Goal: Register for event/course

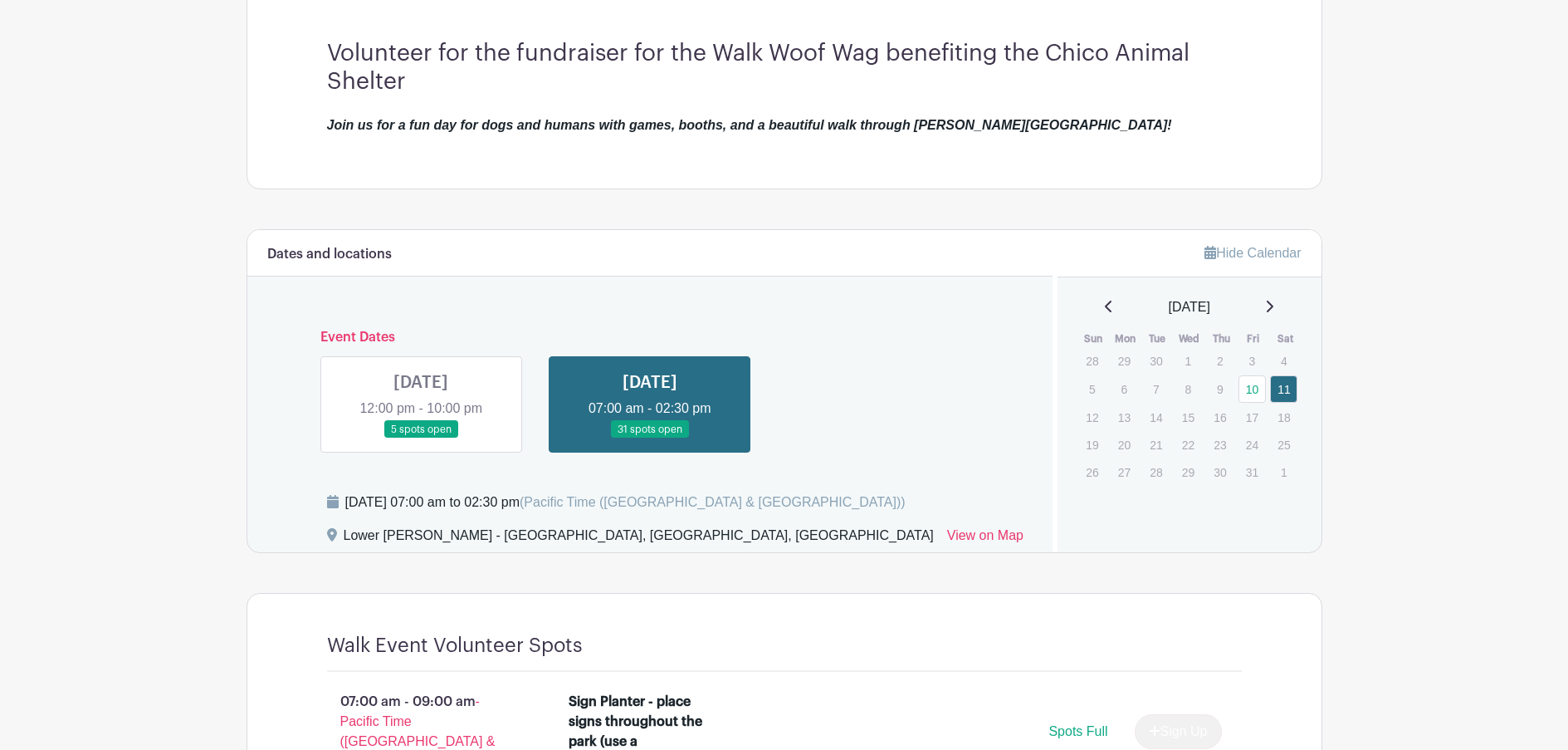
scroll to position [499, 0]
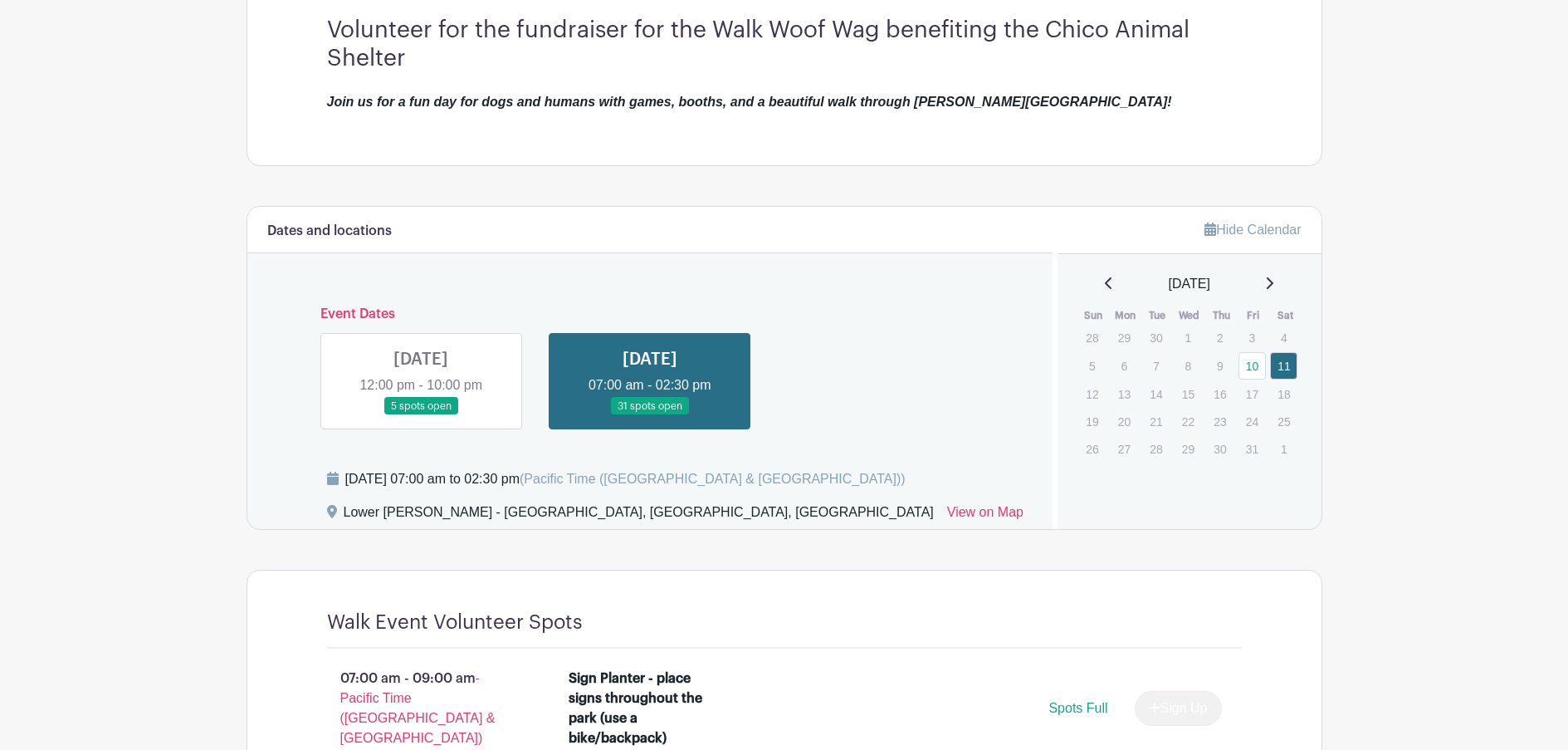
click at [421, 416] on link at bounding box center [421, 416] width 0 height 0
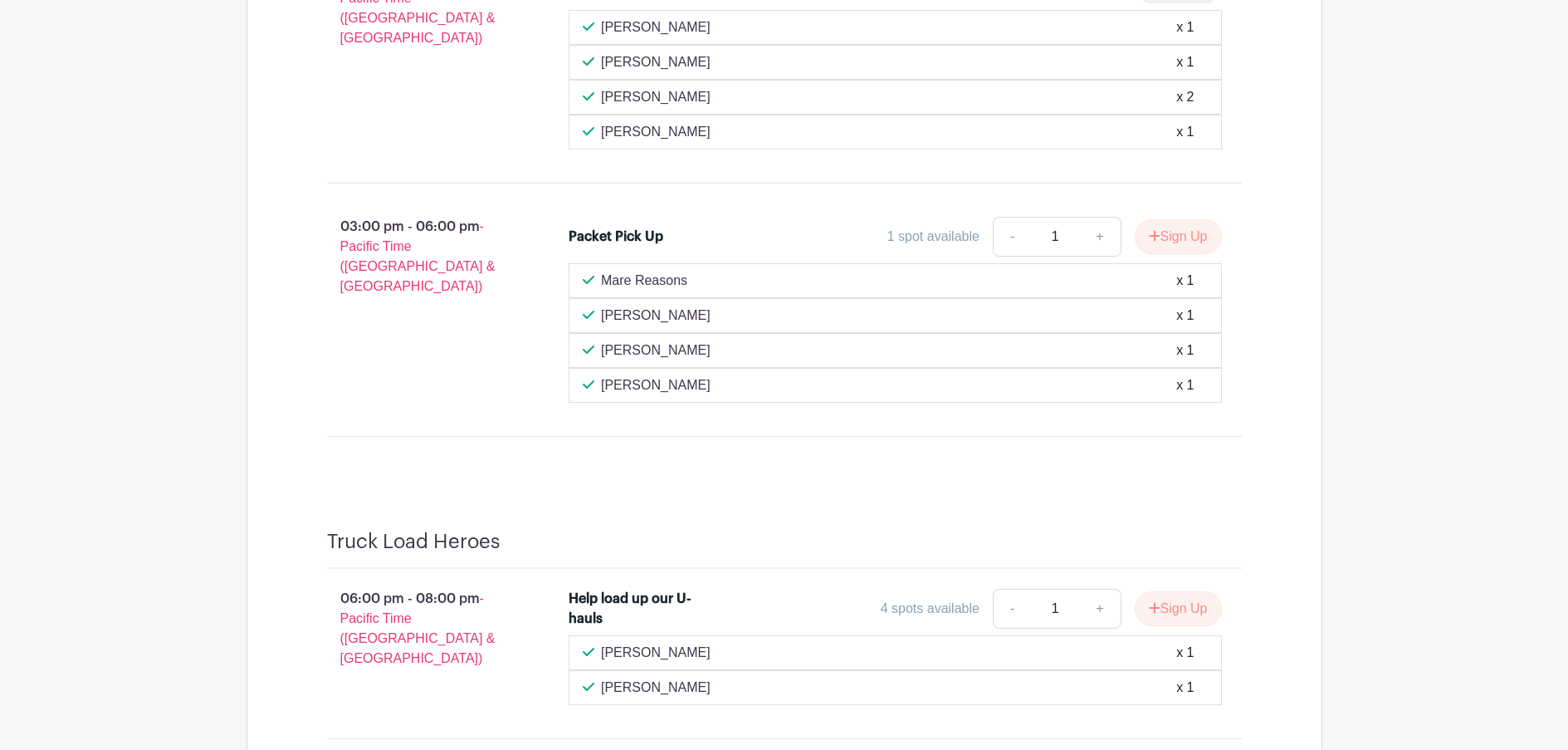
scroll to position [1329, 0]
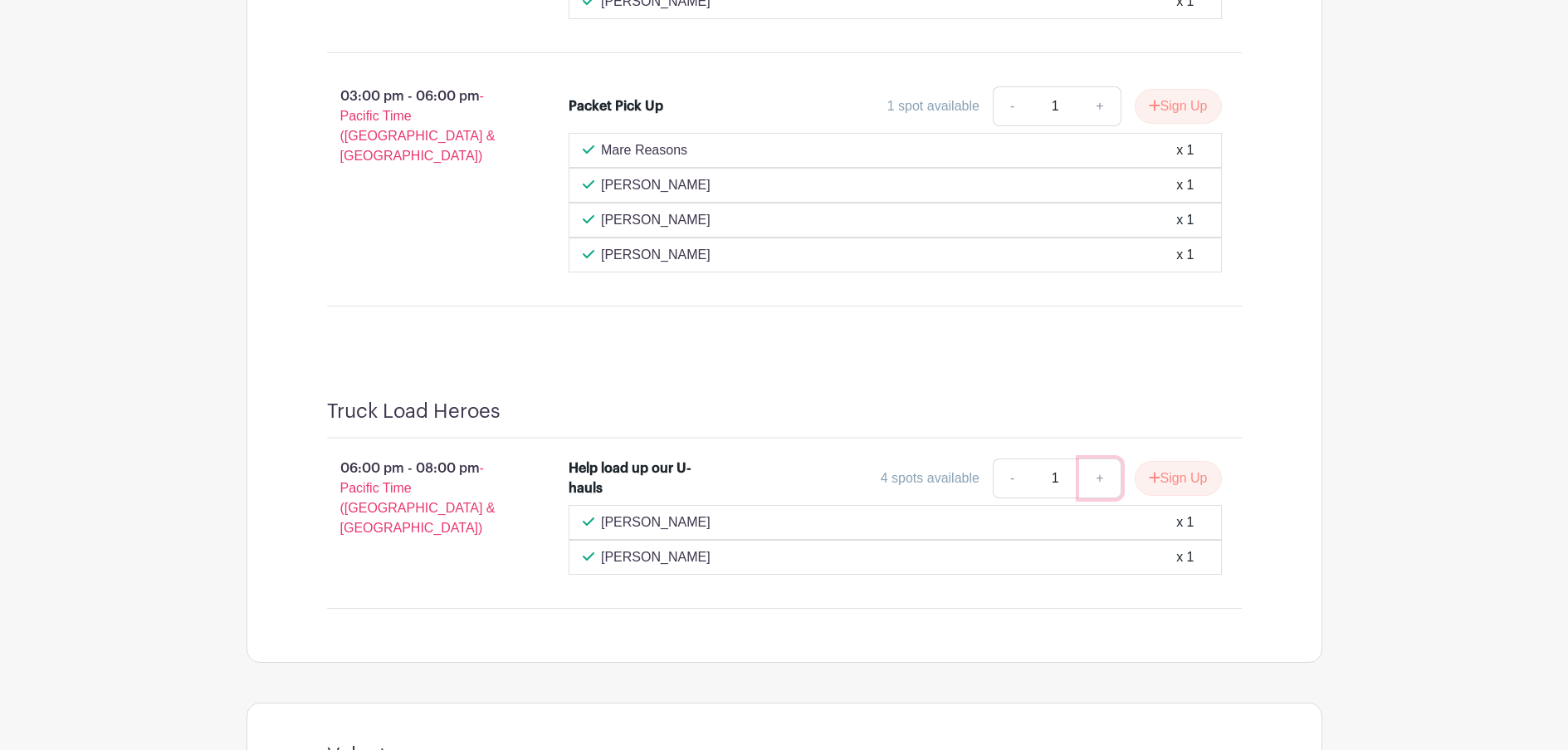
click at [1096, 478] on link "+" at bounding box center [1100, 478] width 41 height 40
click at [1012, 478] on link "-" at bounding box center [1012, 478] width 38 height 40
type input "1"
click at [1176, 472] on button "Sign Up" at bounding box center [1178, 478] width 87 height 35
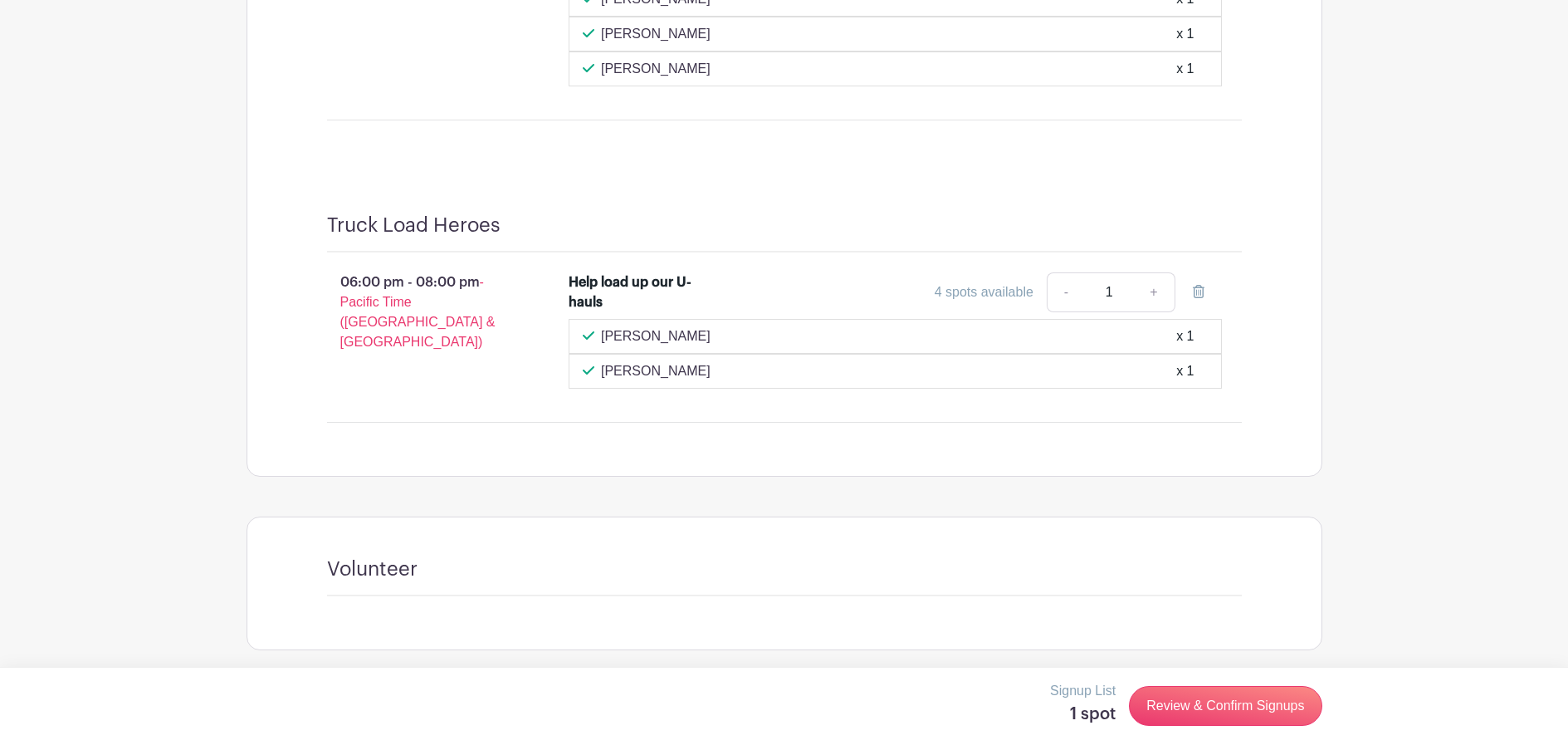
scroll to position [1519, 0]
drag, startPoint x: 544, startPoint y: 584, endPoint x: 487, endPoint y: 581, distance: 57.1
click at [544, 583] on div "Volunteer" at bounding box center [784, 573] width 915 height 39
click at [430, 579] on div "Volunteer" at bounding box center [784, 573] width 915 height 39
click at [403, 570] on h4 "Volunteer" at bounding box center [372, 565] width 91 height 24
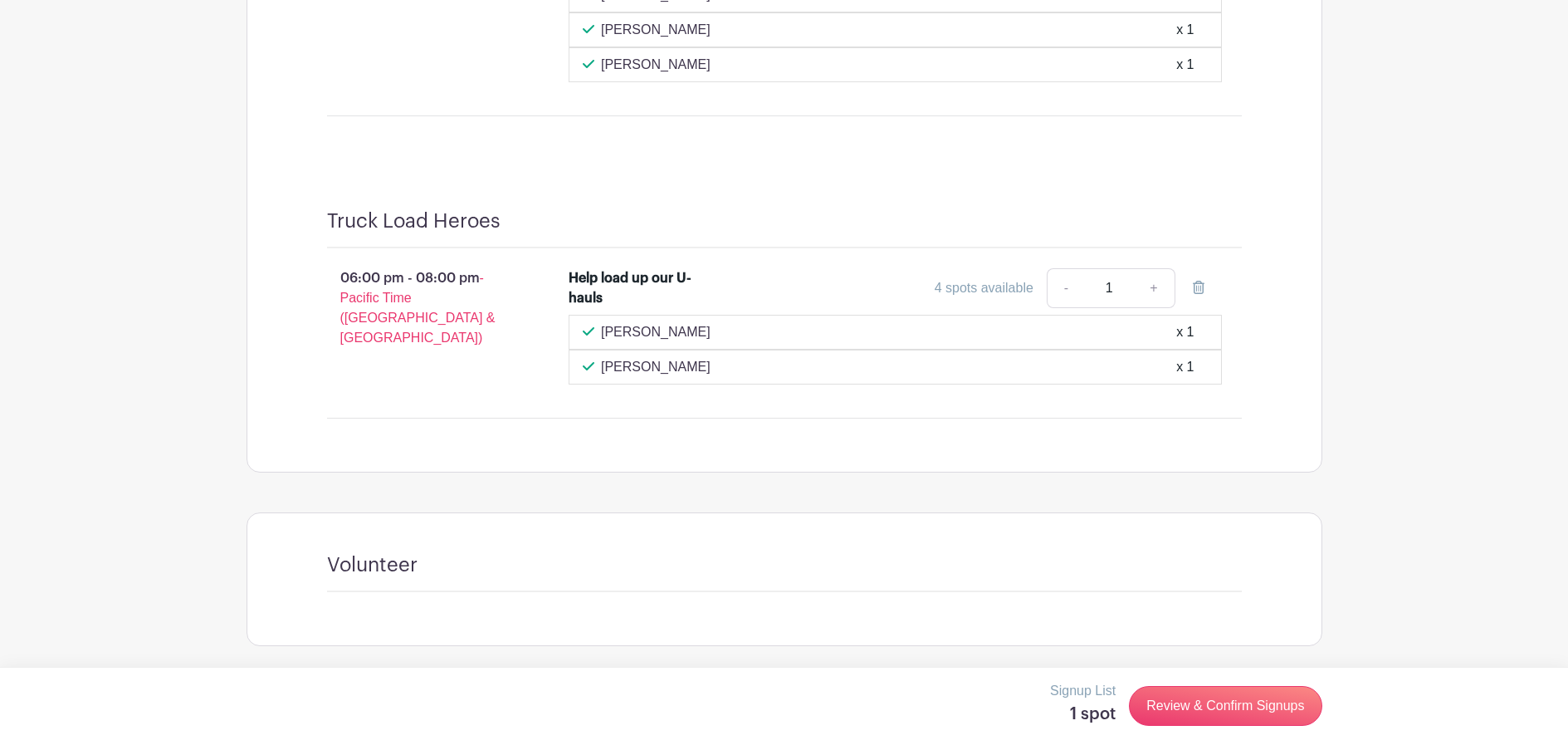
click at [1090, 687] on p "Signup List" at bounding box center [1083, 691] width 65 height 20
click at [1190, 703] on link "Review & Confirm Signups" at bounding box center [1225, 706] width 192 height 40
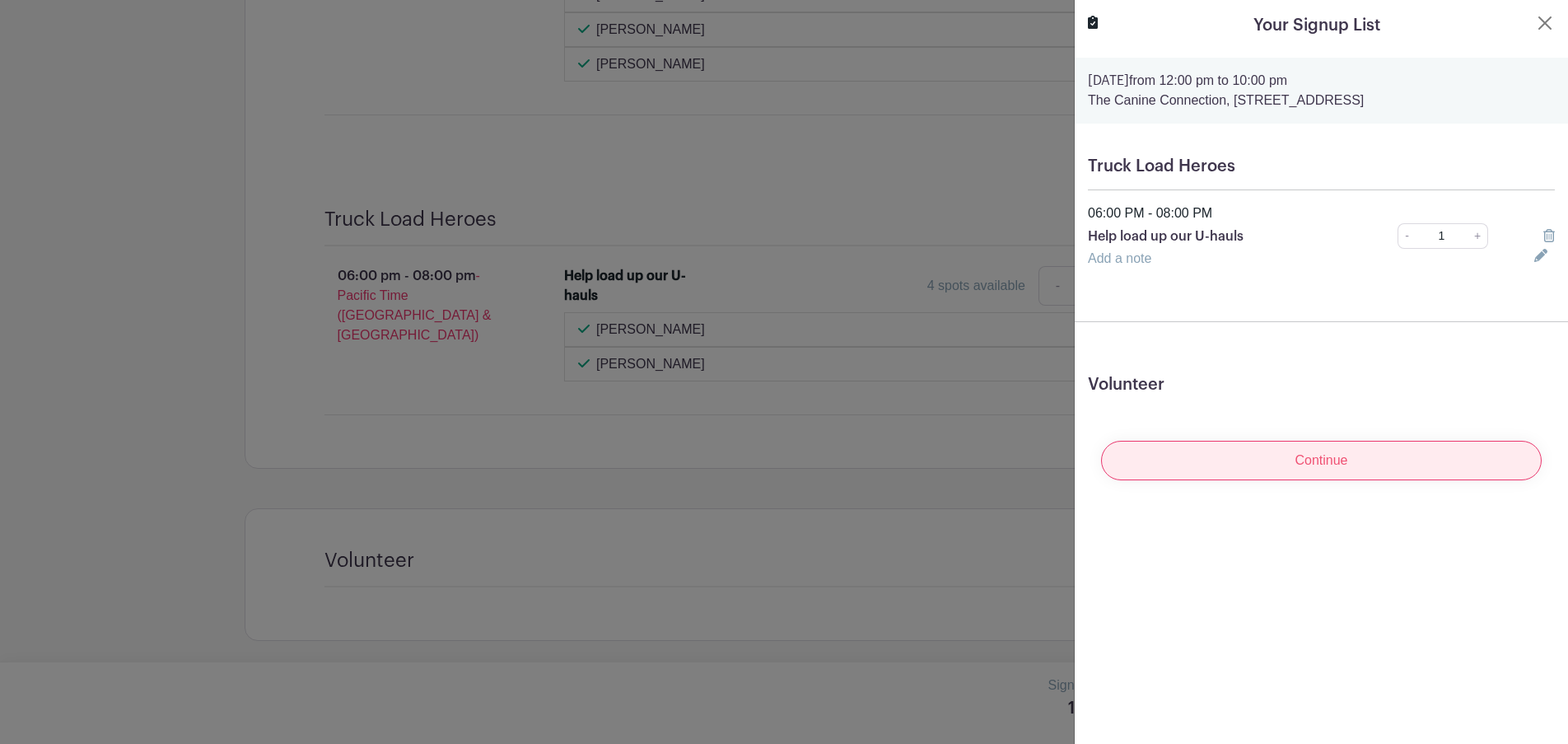
click at [1318, 455] on input "Continue" at bounding box center [1322, 460] width 441 height 39
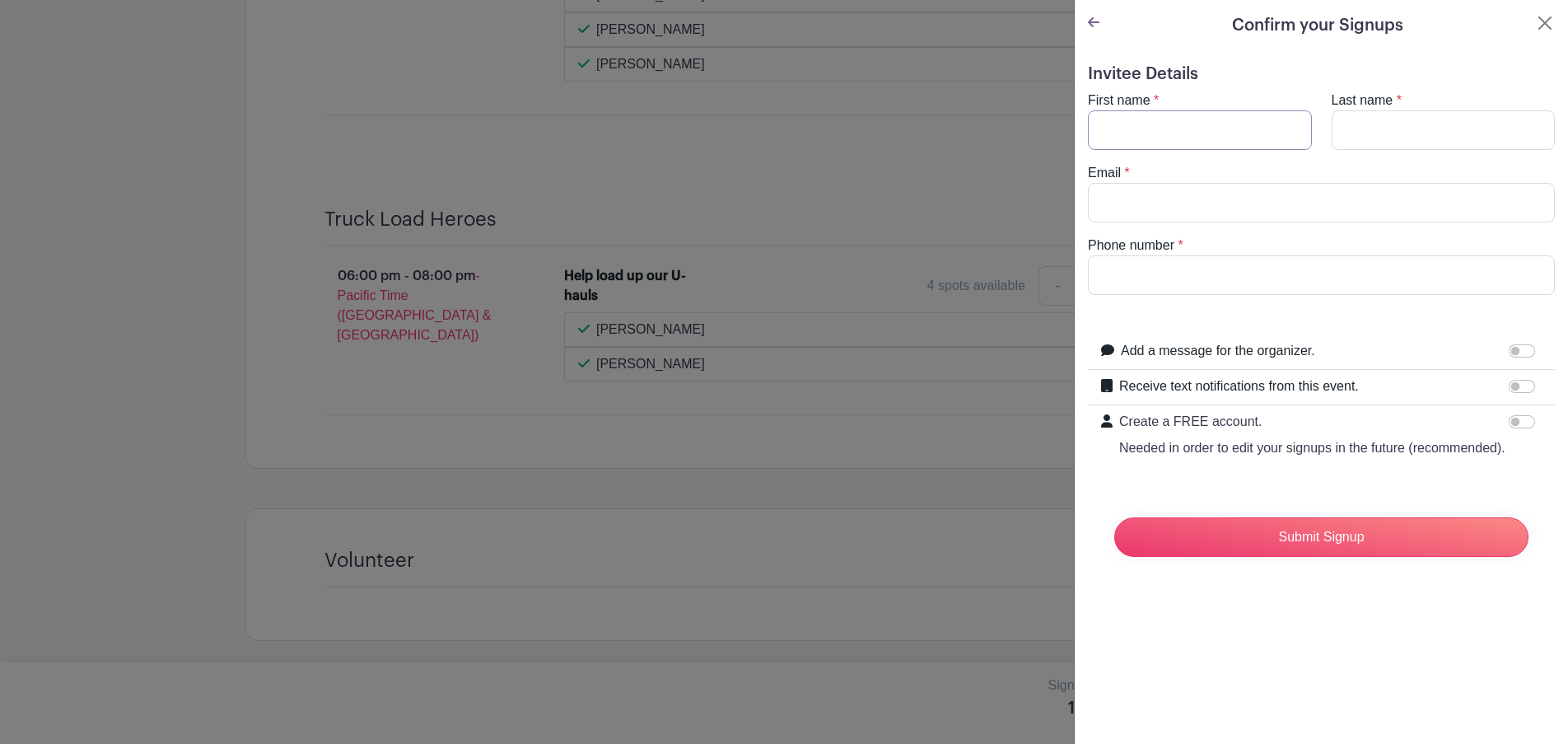
click at [1180, 126] on input "First name" at bounding box center [1200, 130] width 224 height 39
type input "[PERSON_NAME]"
click at [1286, 214] on input "Email" at bounding box center [1321, 202] width 467 height 39
click at [1242, 249] on div "Phone number *" at bounding box center [1321, 265] width 486 height 60
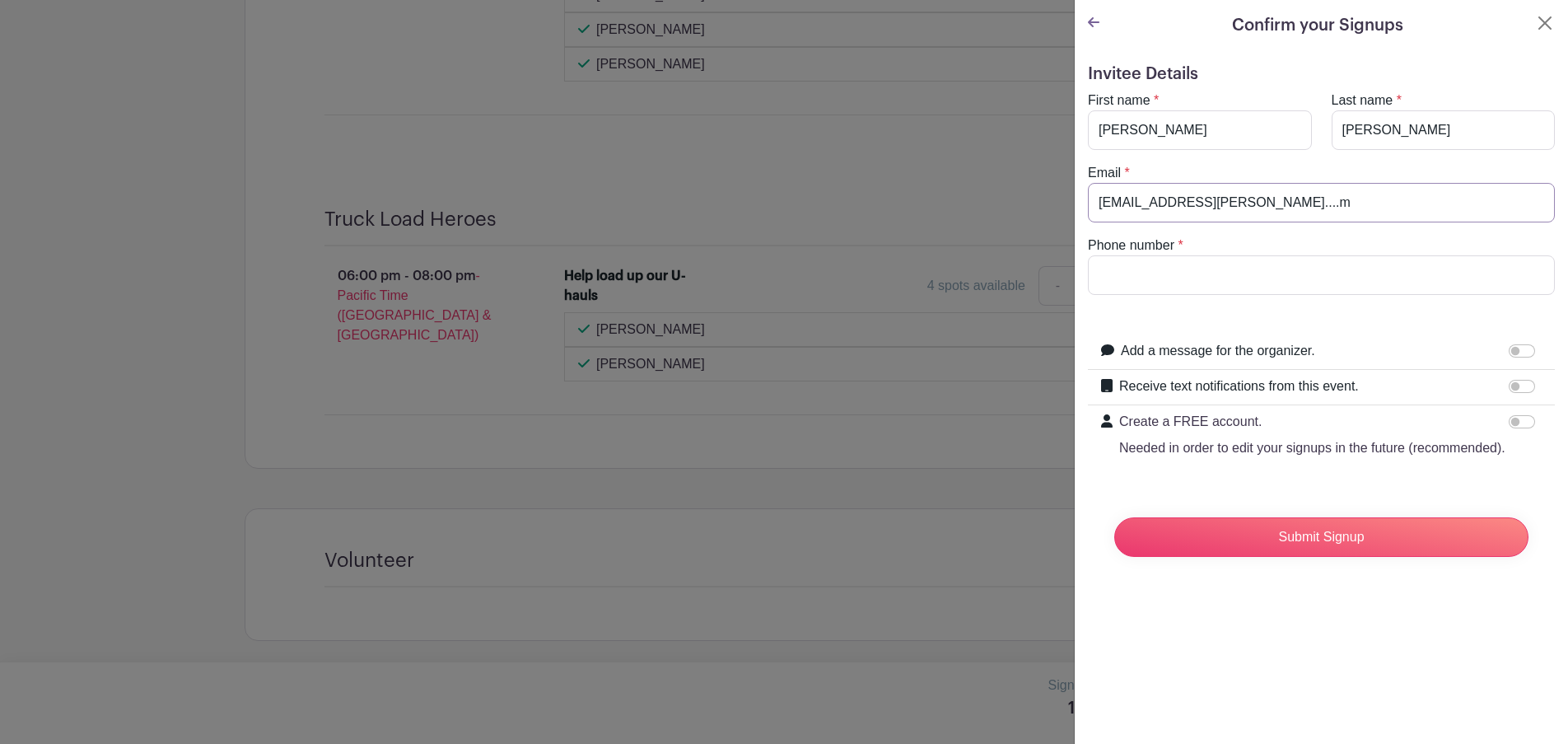
click at [1253, 204] on input "[EMAIL_ADDRESS][PERSON_NAME]....m" at bounding box center [1321, 202] width 467 height 39
click at [1239, 207] on input "pdf.[PERSON_NAME]@gmail.c" at bounding box center [1321, 202] width 467 height 39
type input "[EMAIL_ADDRESS][PERSON_NAME][DOMAIN_NAME]"
click at [1186, 267] on input "Phone number" at bounding box center [1321, 275] width 467 height 39
type input "5305201108"
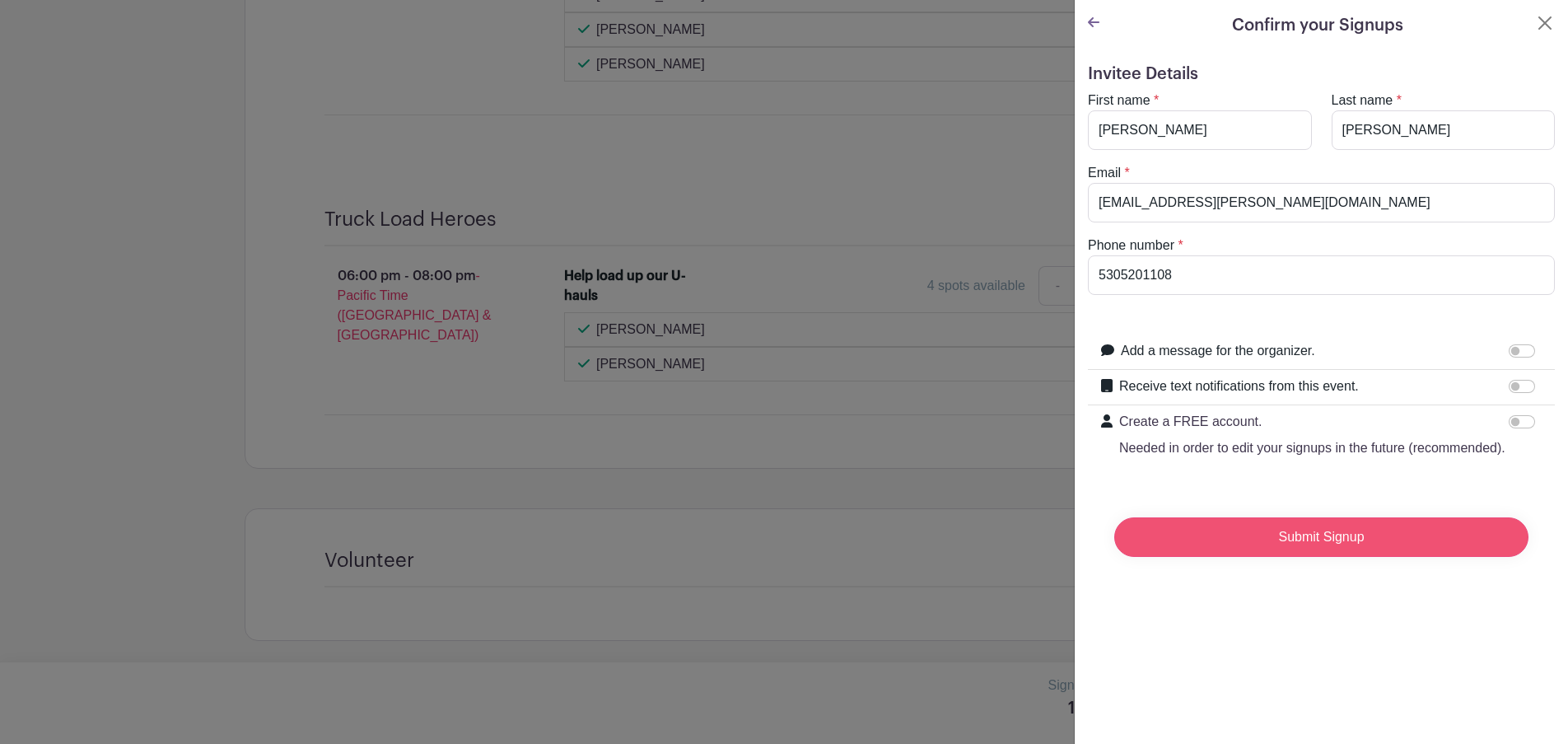
click at [1304, 554] on input "Submit Signup" at bounding box center [1321, 537] width 414 height 39
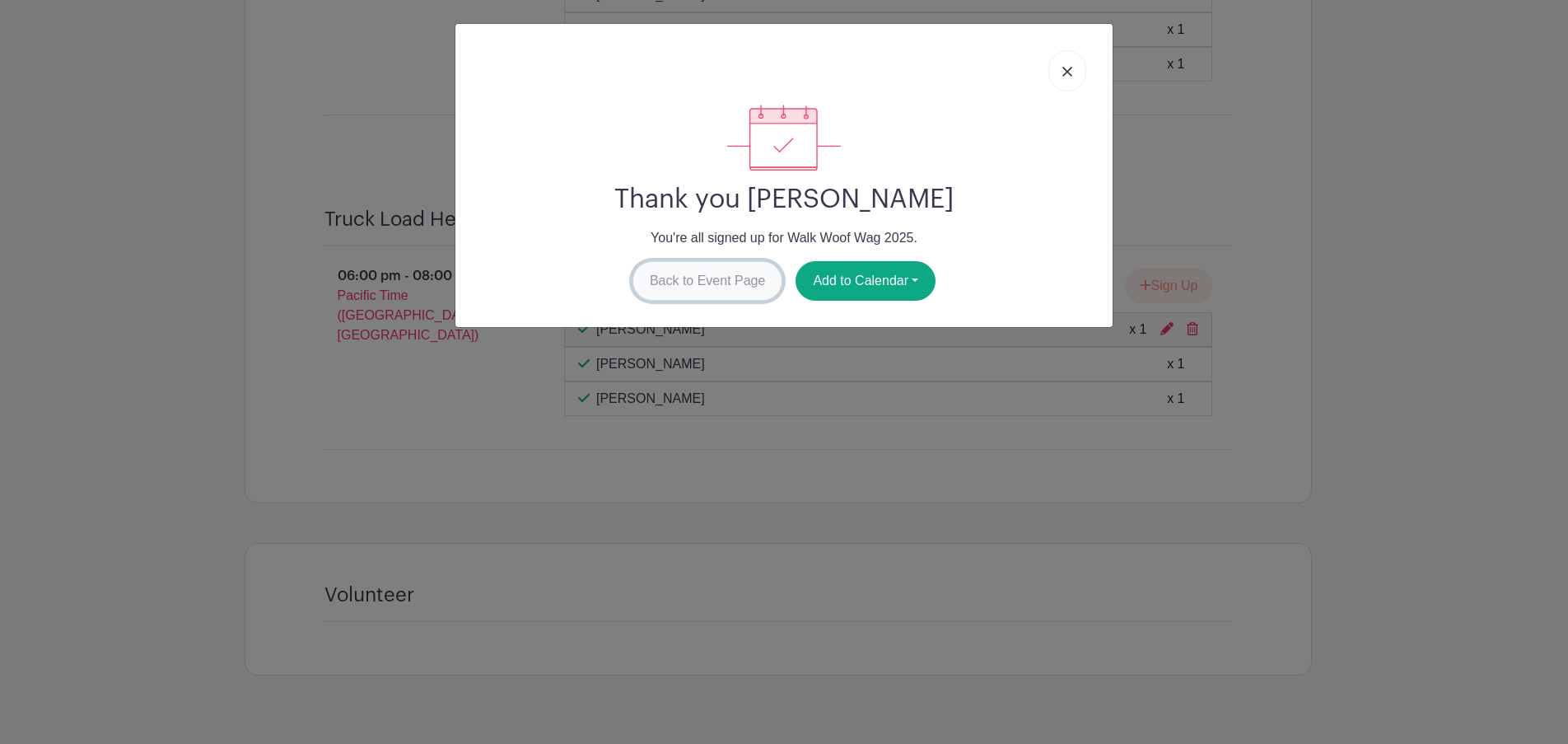
click at [707, 274] on link "Back to Event Page" at bounding box center [708, 280] width 150 height 39
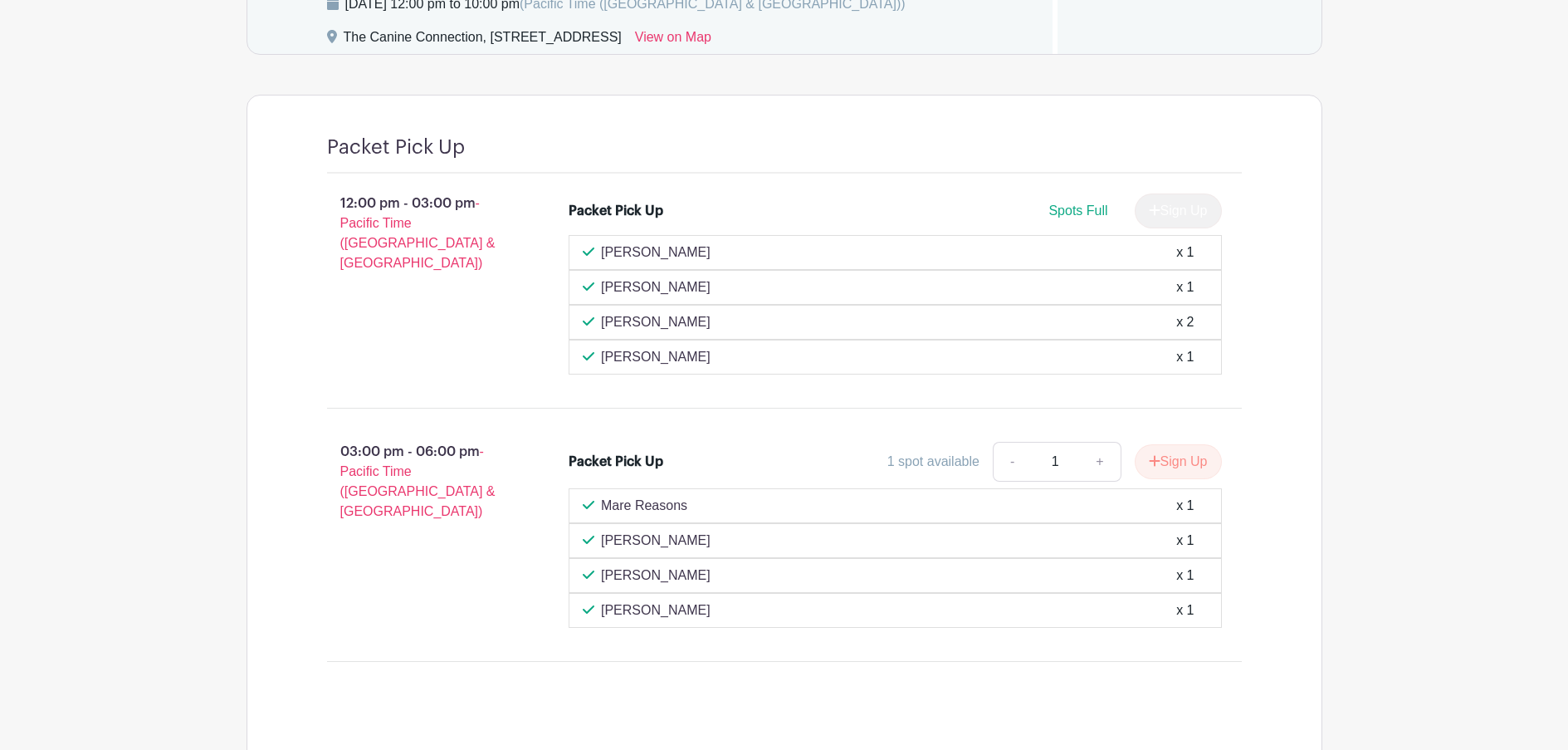
scroll to position [688, 0]
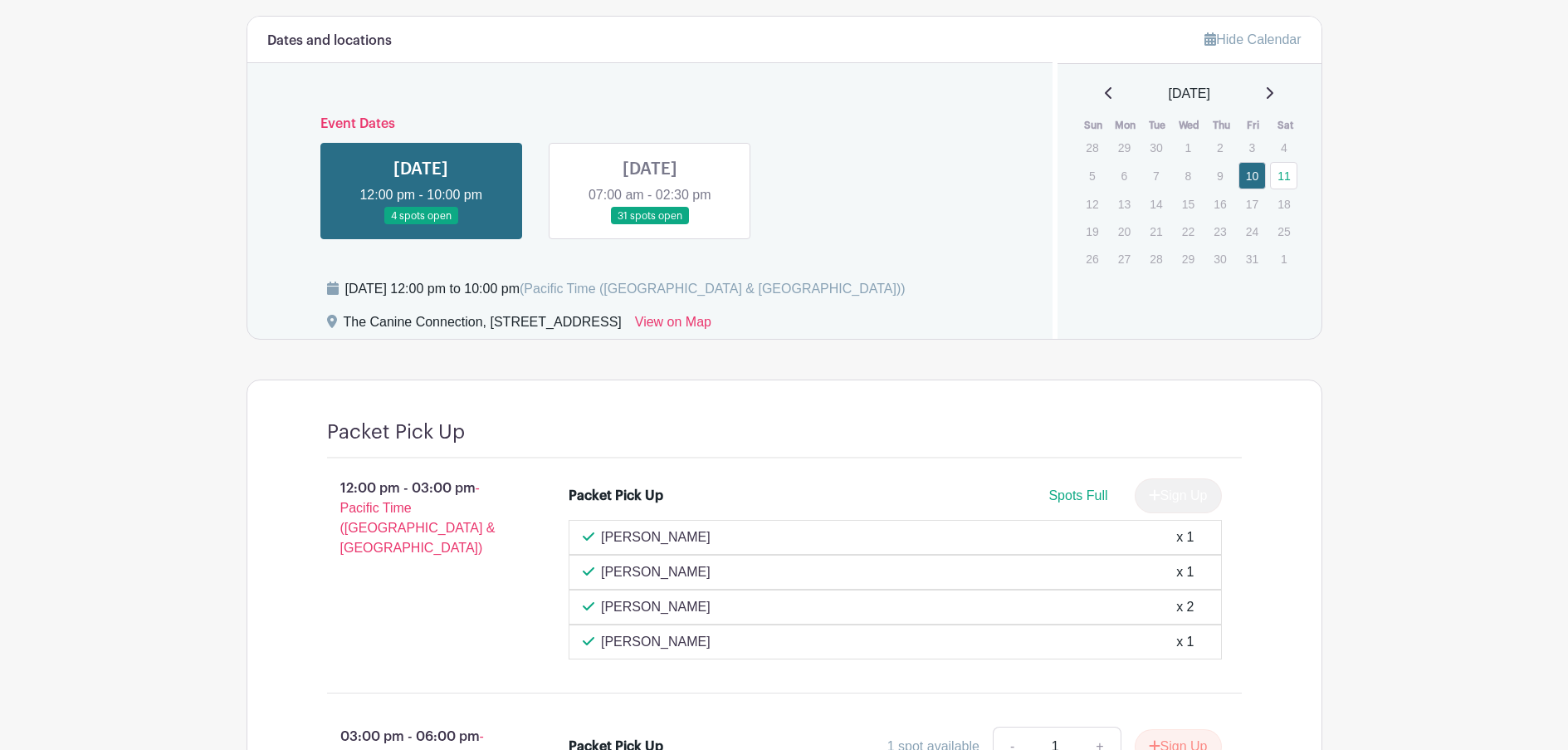
click at [650, 225] on link at bounding box center [650, 225] width 0 height 0
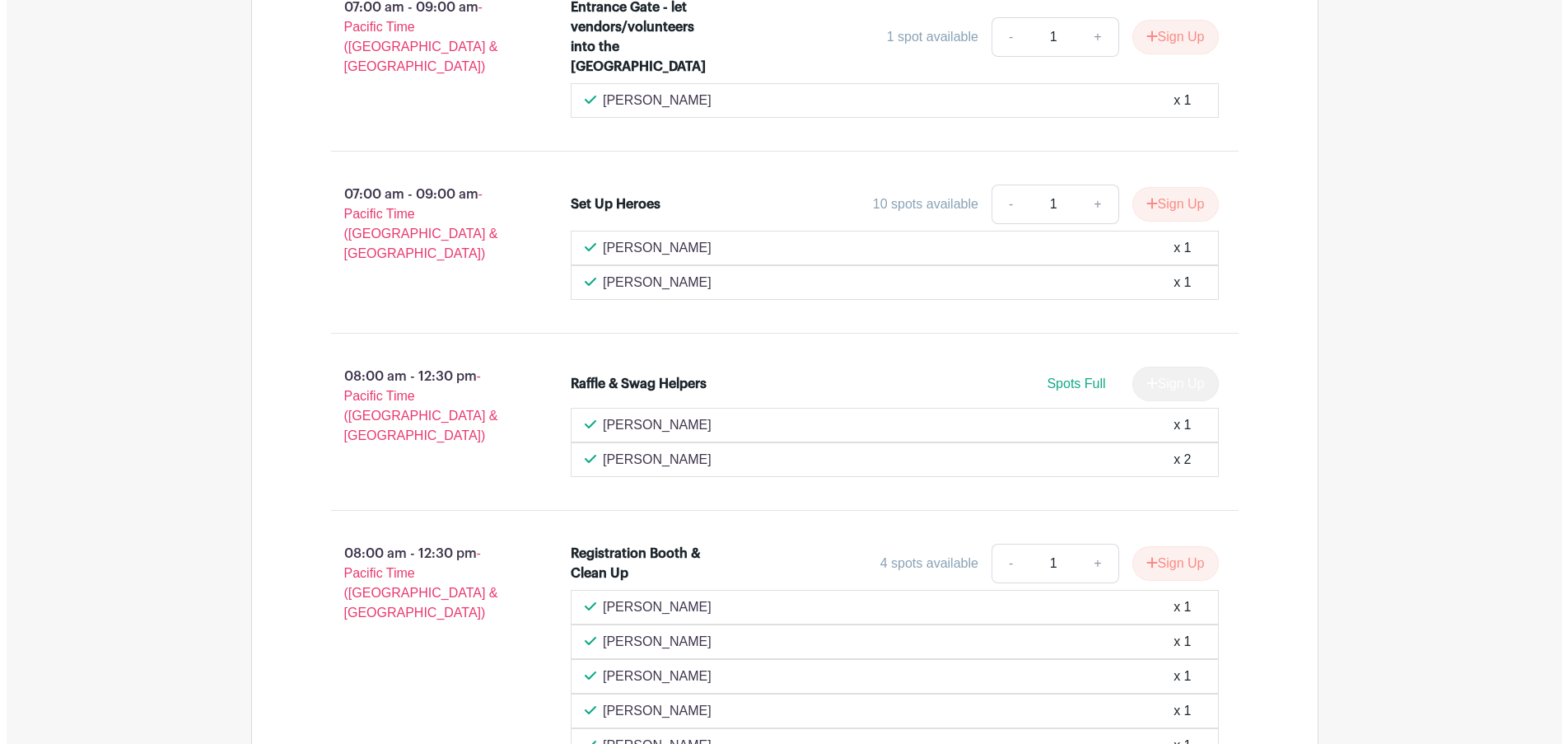
scroll to position [1502, 0]
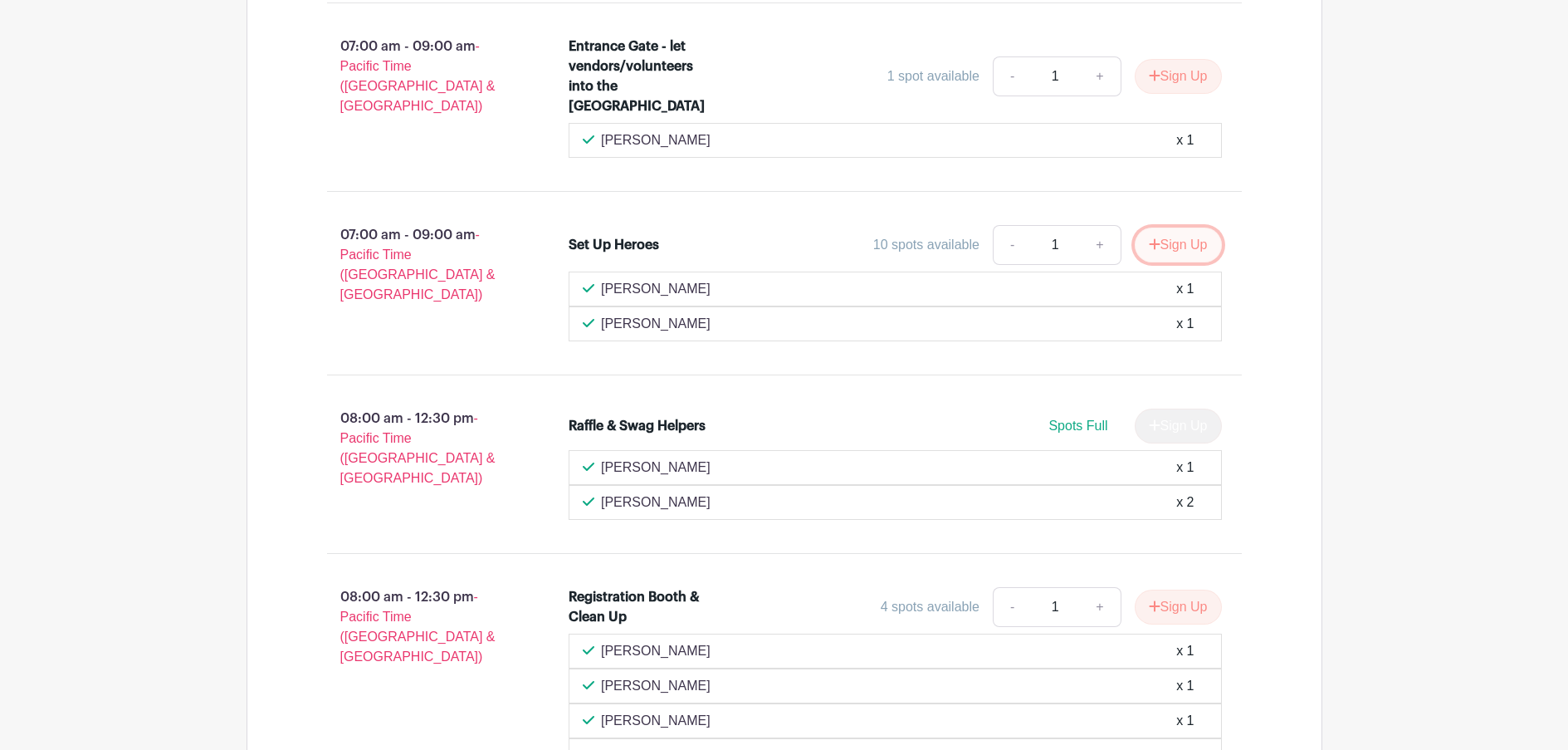
click at [1180, 228] on button "Sign Up" at bounding box center [1178, 245] width 87 height 35
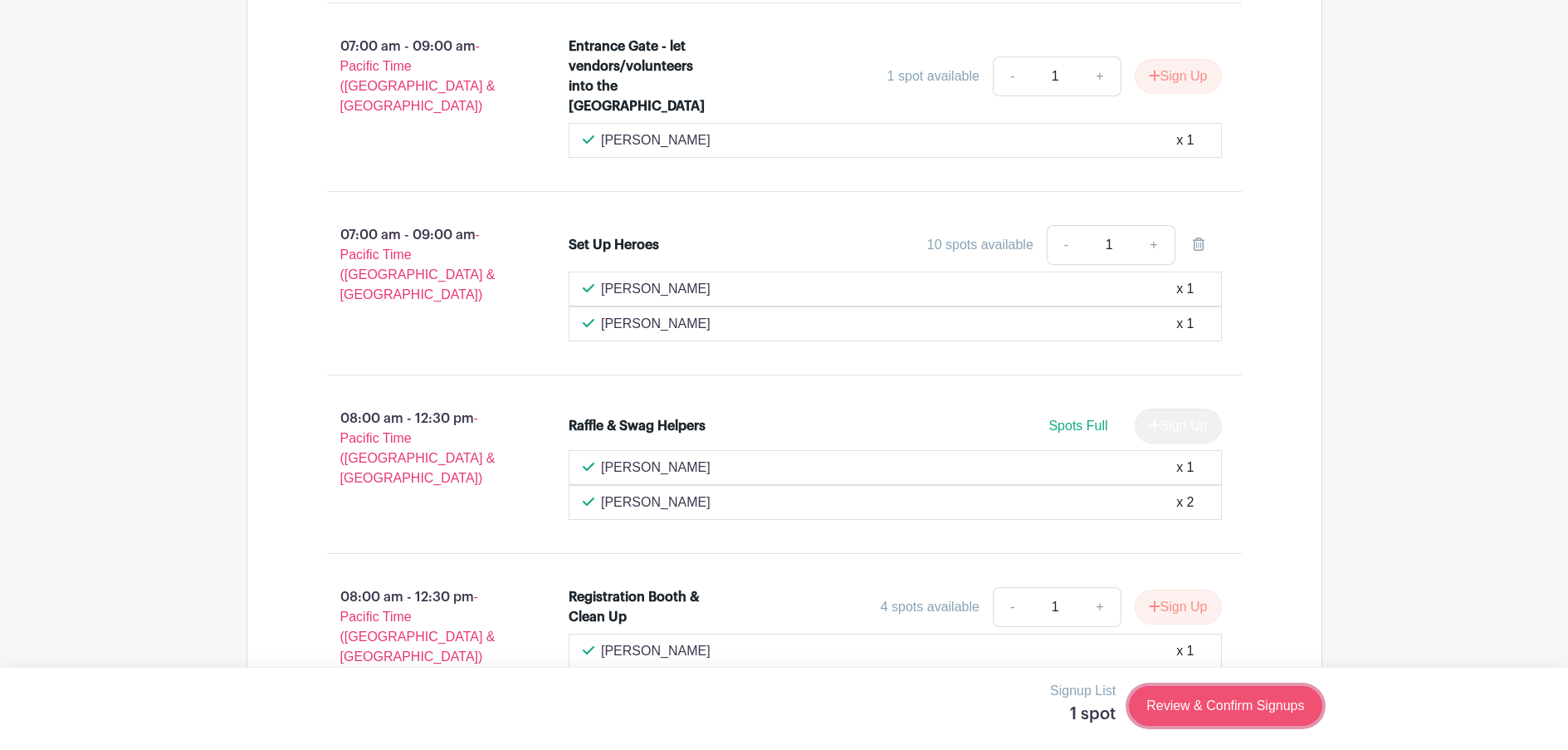
click at [1254, 711] on link "Review & Confirm Signups" at bounding box center [1225, 706] width 192 height 40
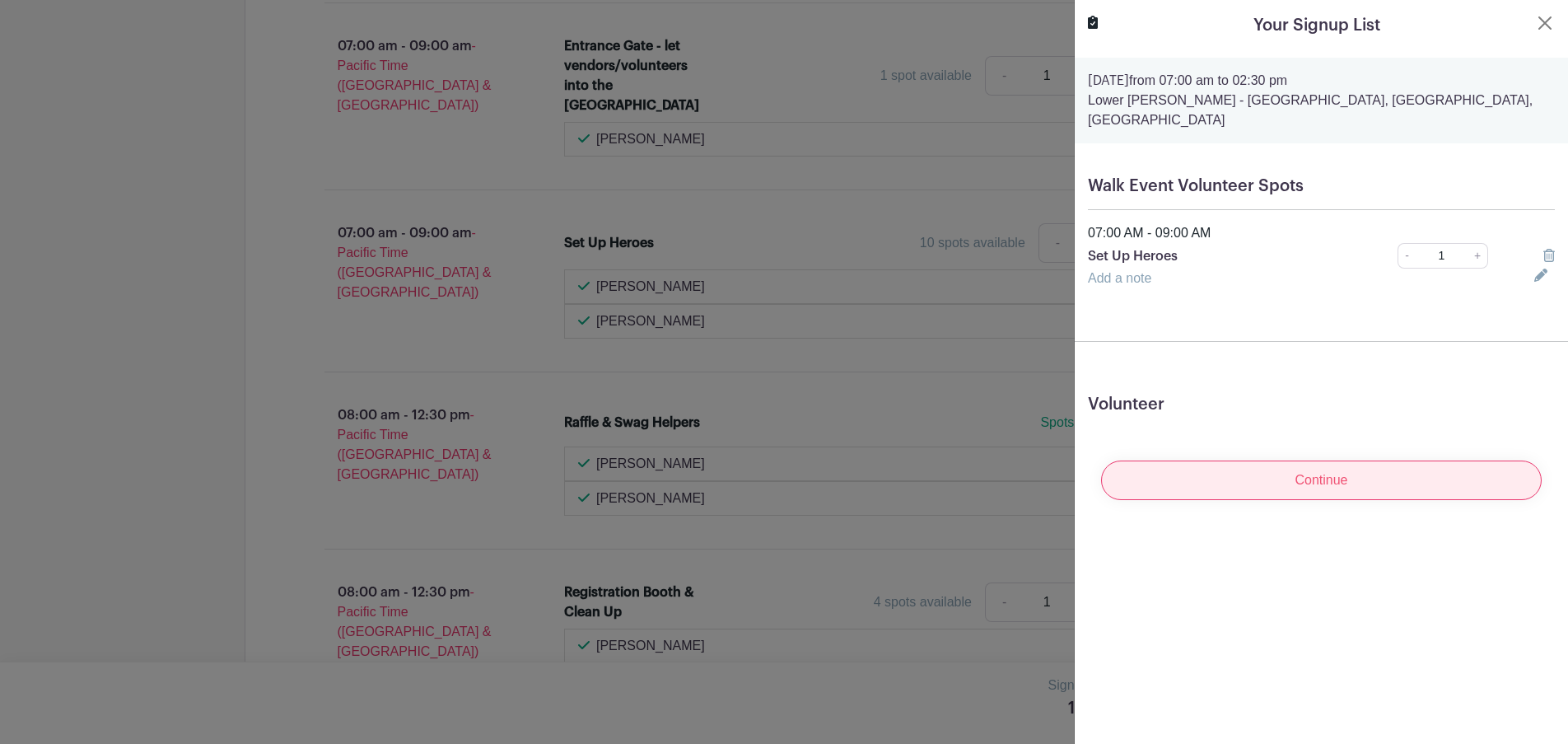
click at [1306, 460] on input "Continue" at bounding box center [1322, 480] width 441 height 39
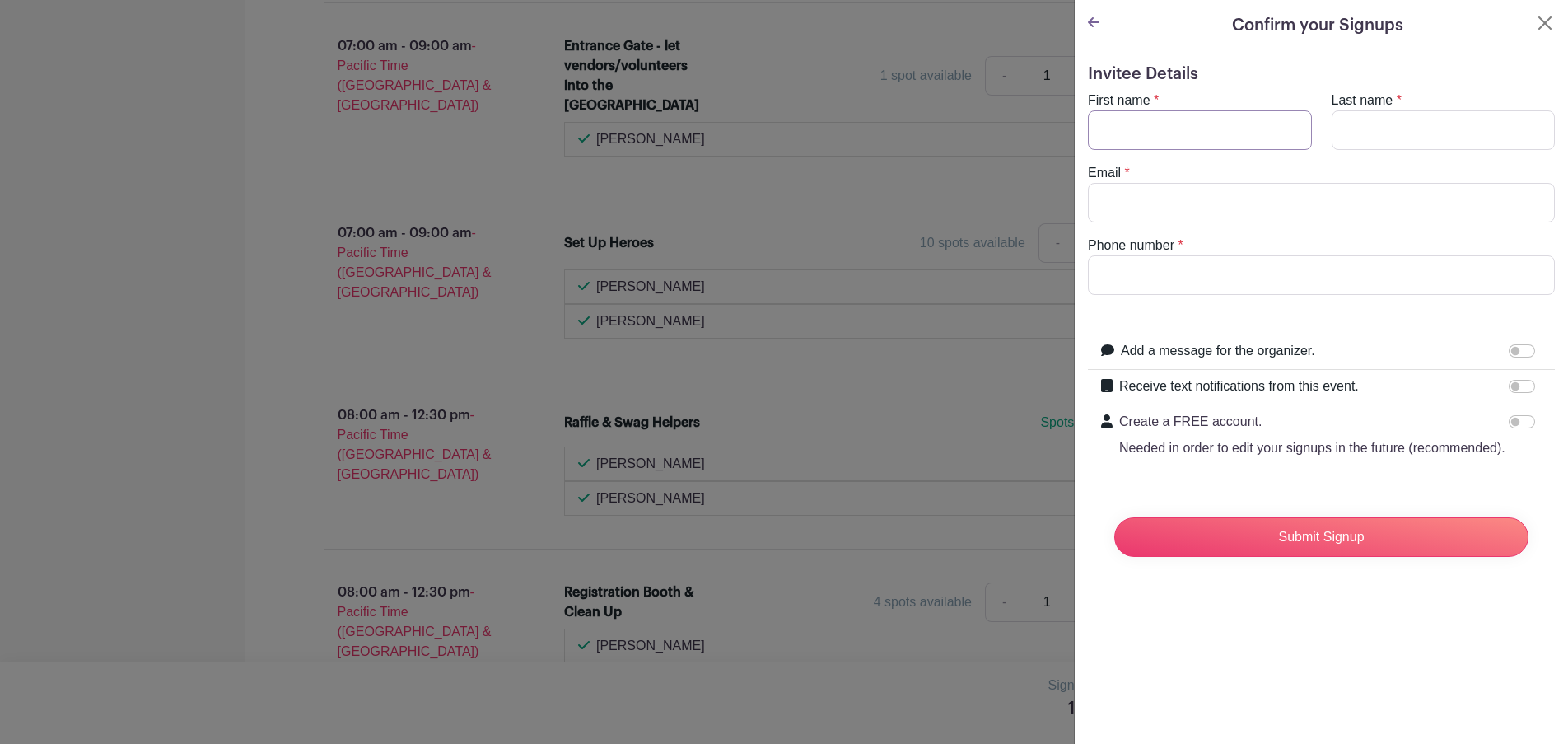
click at [1159, 117] on input "First name" at bounding box center [1200, 130] width 224 height 39
type input "[PERSON_NAME]"
click at [1359, 128] on input "Last name" at bounding box center [1444, 130] width 224 height 39
type input "[PERSON_NAME]"
click at [1332, 212] on input "Email" at bounding box center [1321, 202] width 467 height 39
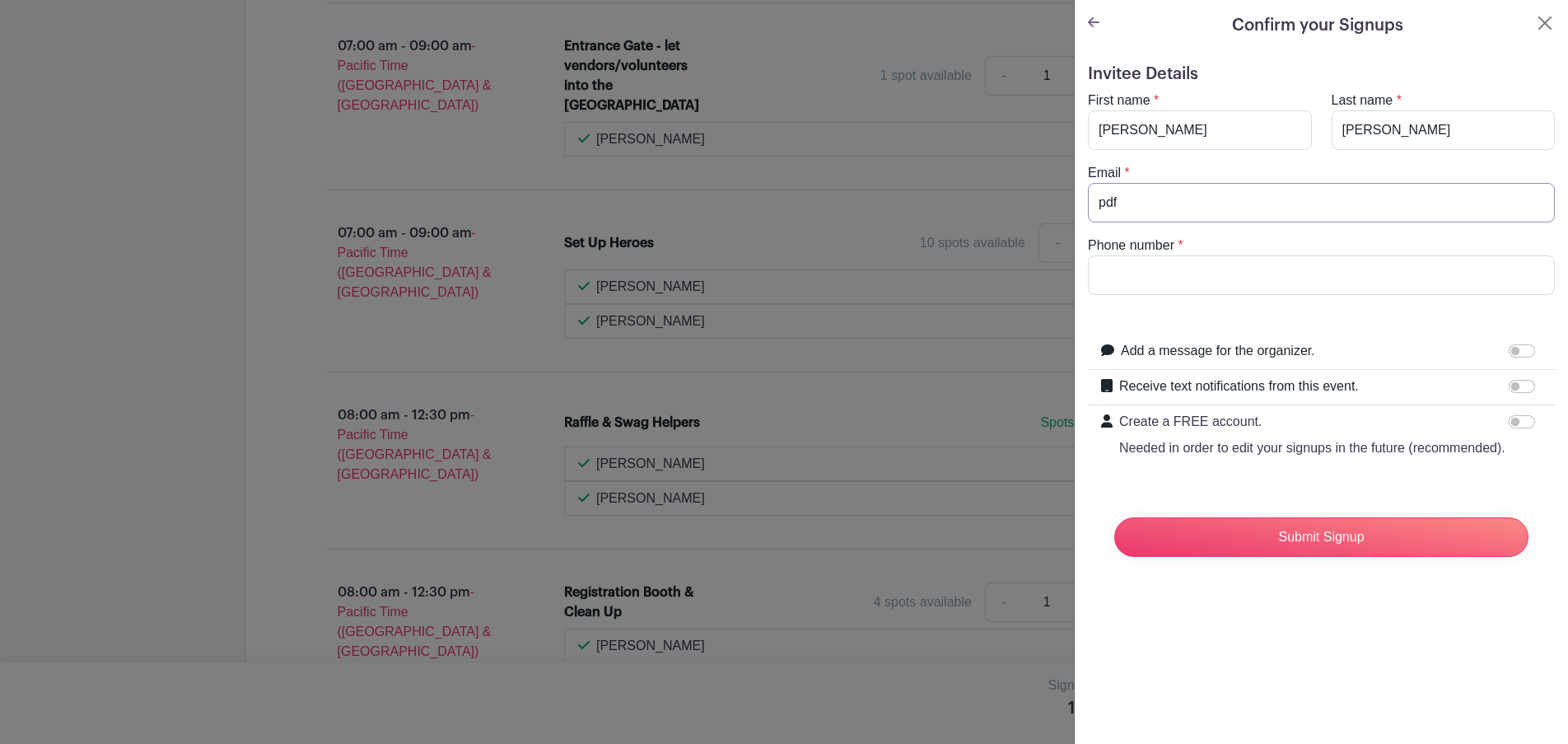
type input "[EMAIL_ADDRESS][PERSON_NAME][DOMAIN_NAME]"
click at [1248, 268] on input "Phone number" at bounding box center [1321, 275] width 467 height 39
type input "5305201108"
click at [1511, 389] on input "Receive text notifications from this event." at bounding box center [1522, 386] width 26 height 13
checkbox input "true"
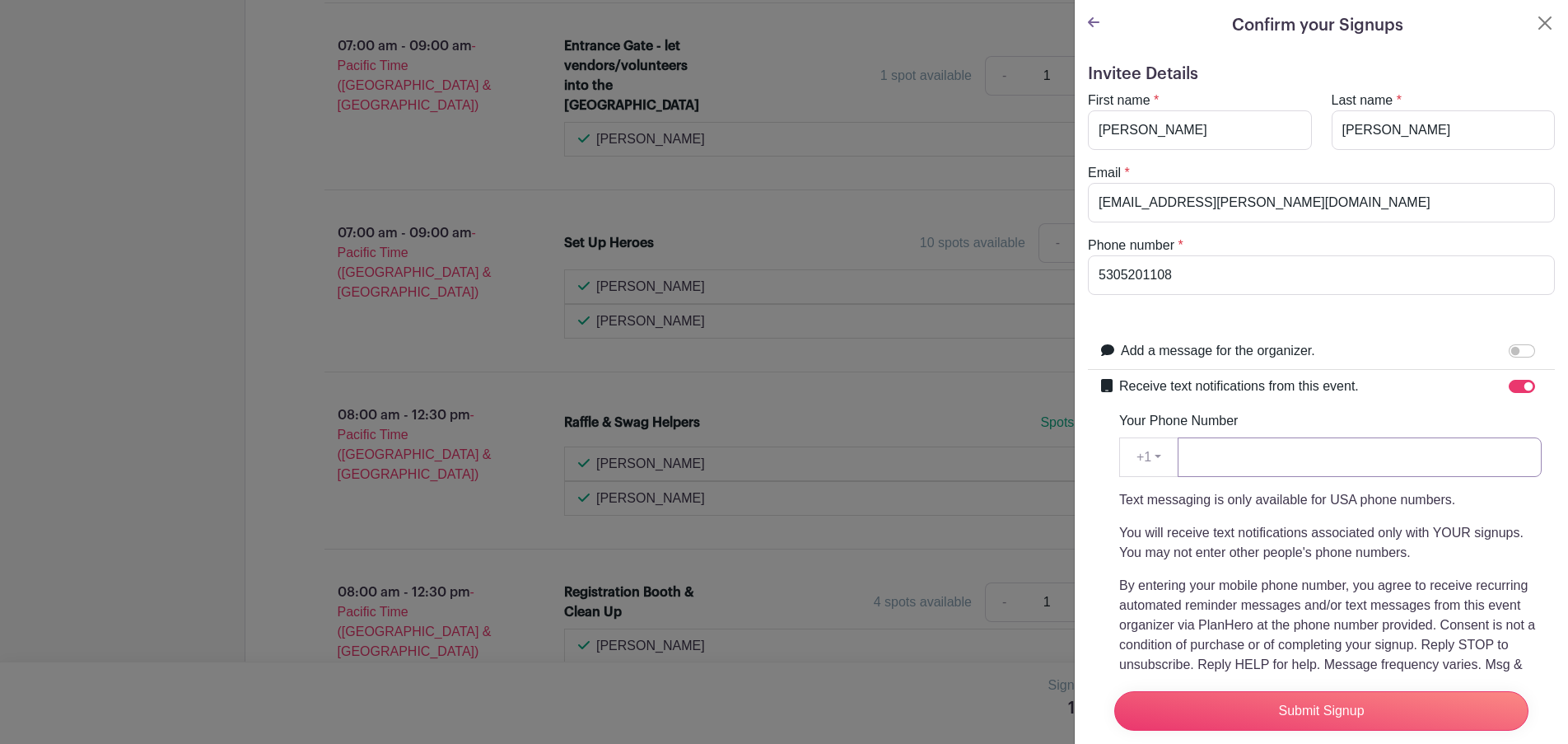
click at [1285, 453] on input "Your Phone Number" at bounding box center [1360, 457] width 364 height 39
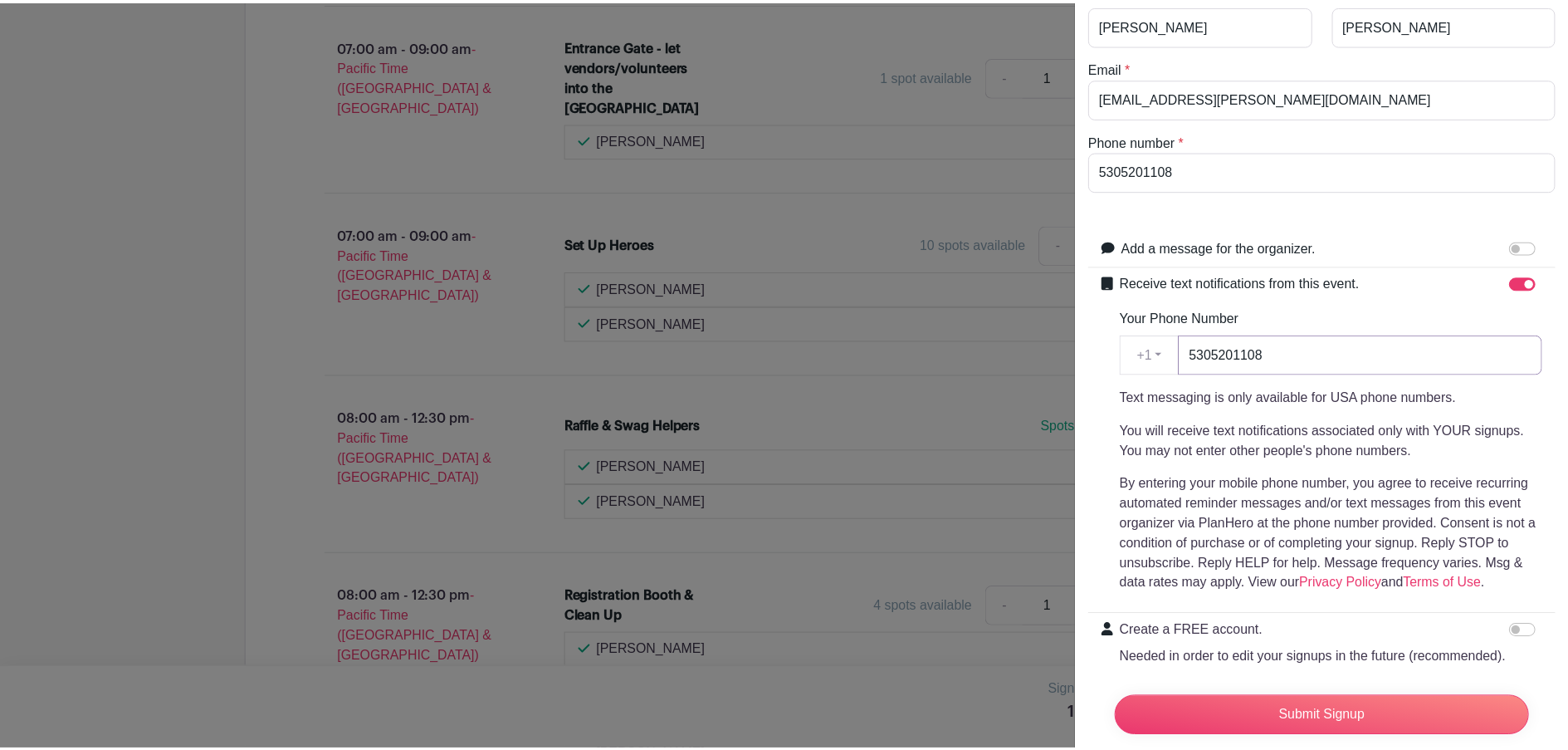
scroll to position [196, 0]
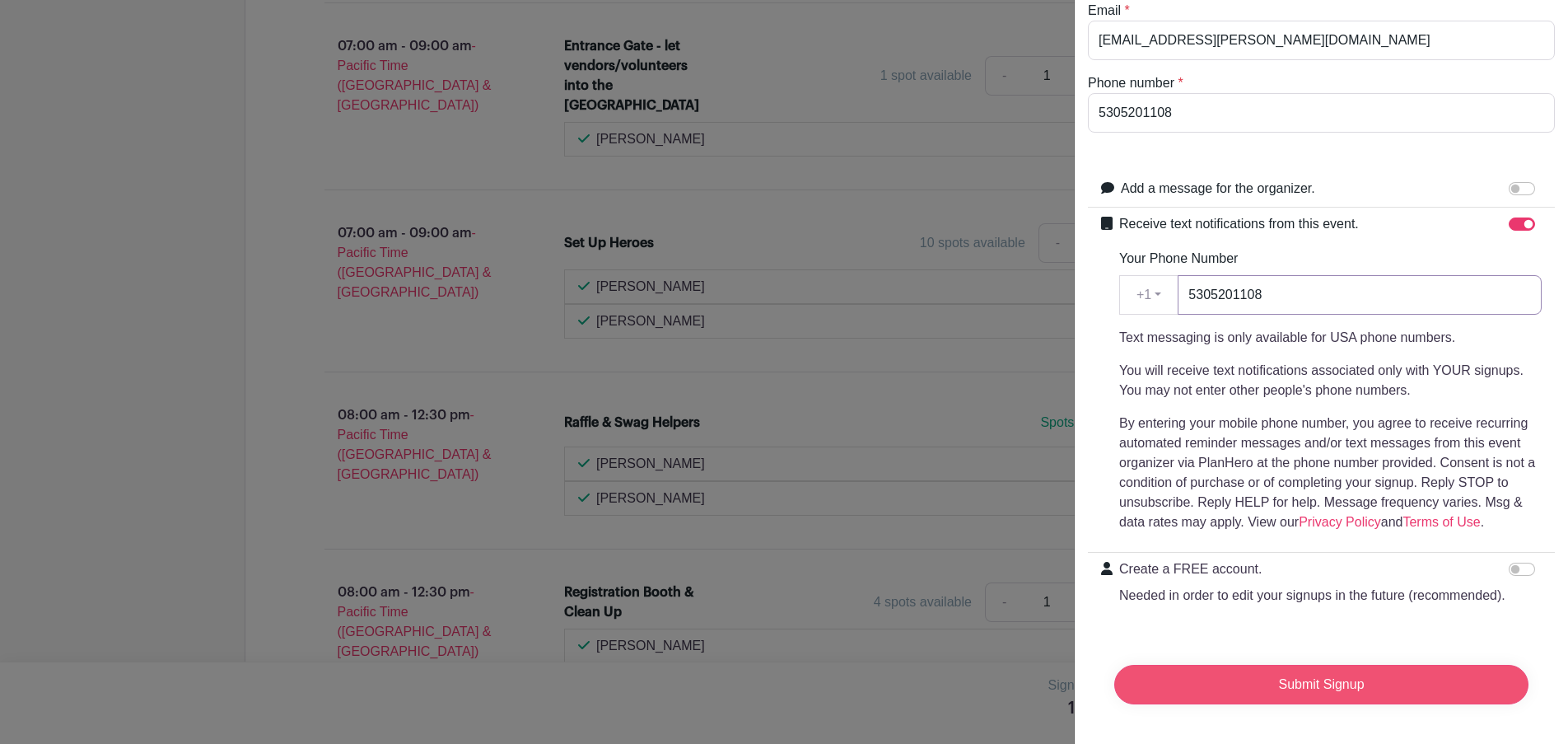
type input "5305201108"
click at [1381, 668] on input "Submit Signup" at bounding box center [1321, 684] width 414 height 39
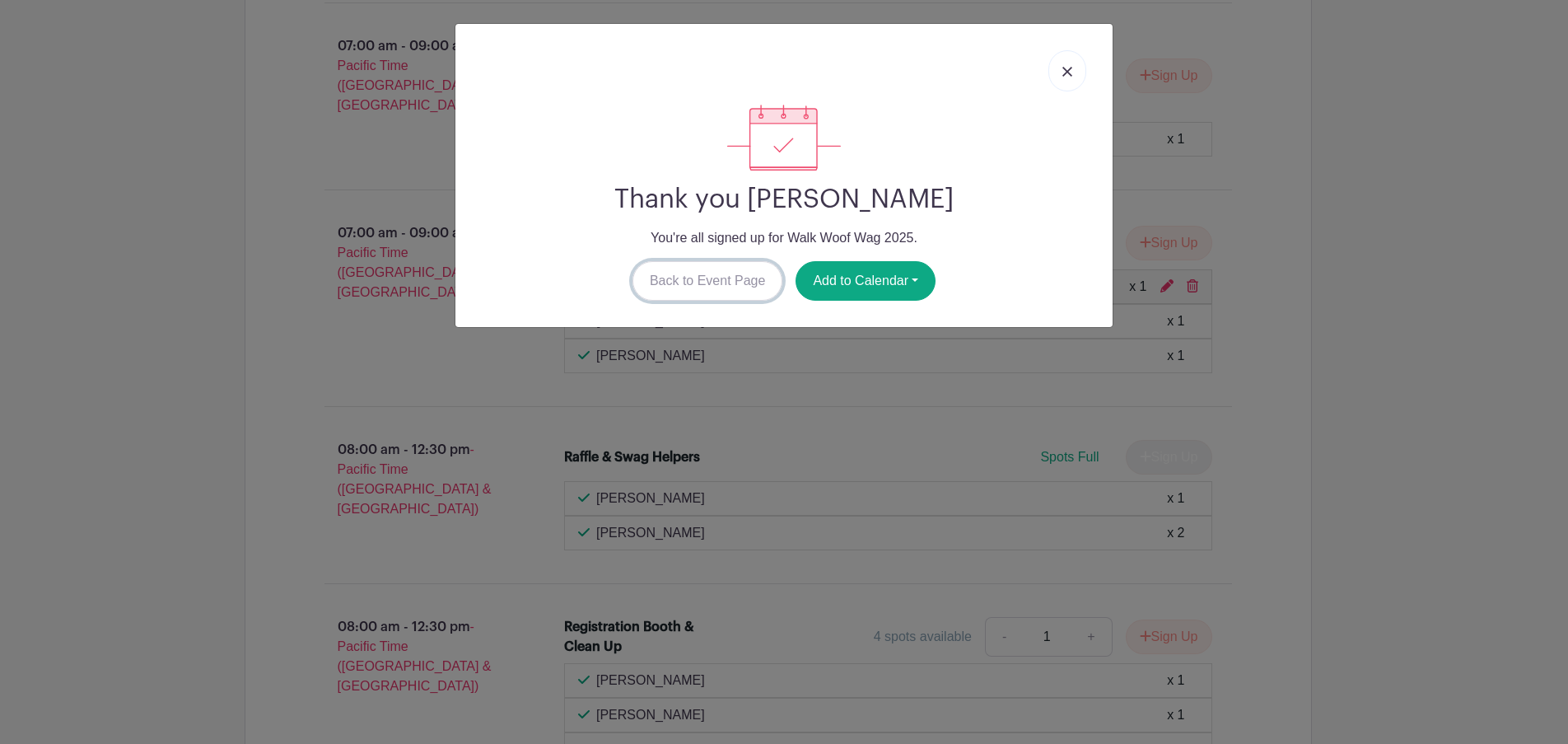
click at [724, 285] on link "Back to Event Page" at bounding box center [708, 280] width 150 height 39
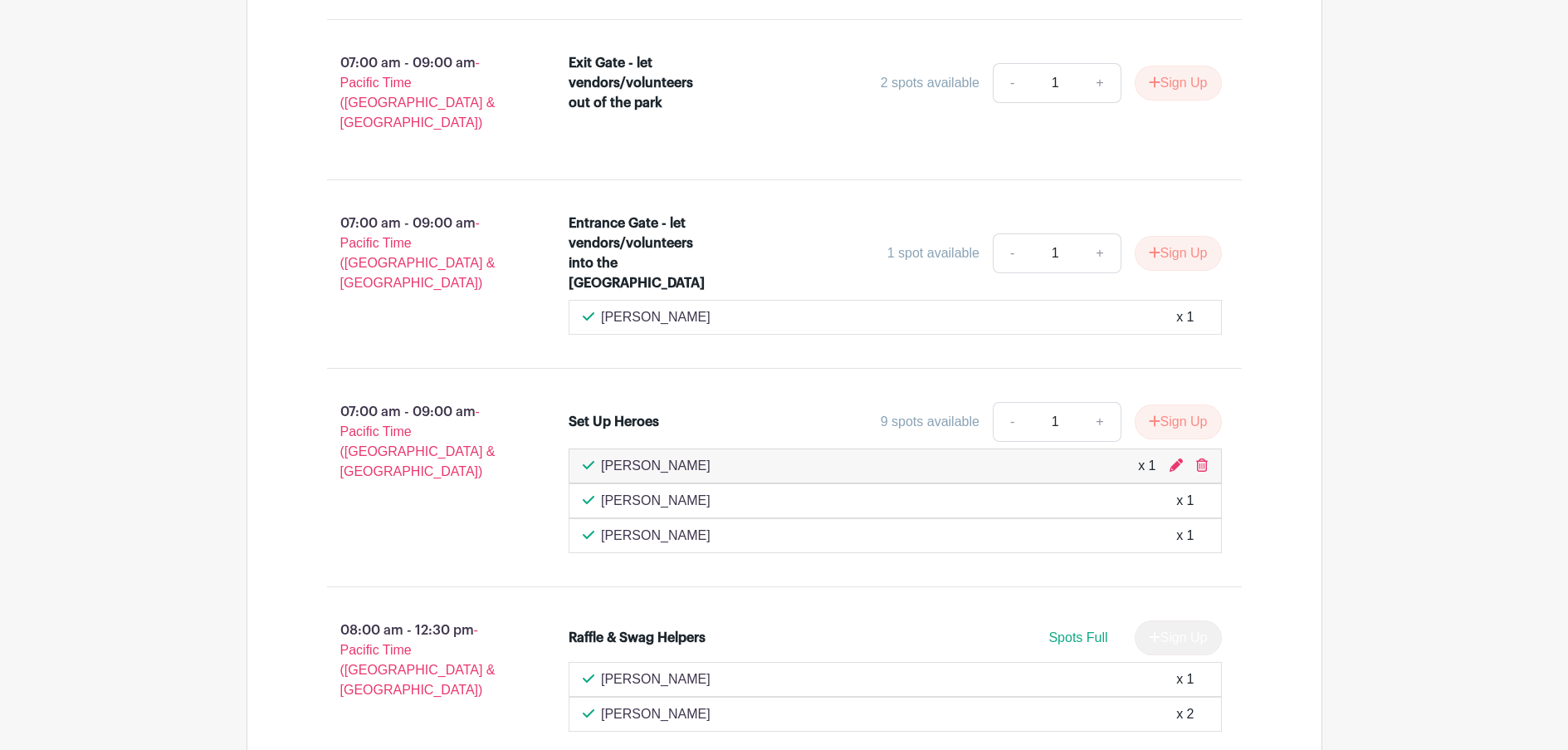
scroll to position [1265, 0]
